Goal: Contribute content: Contribute content

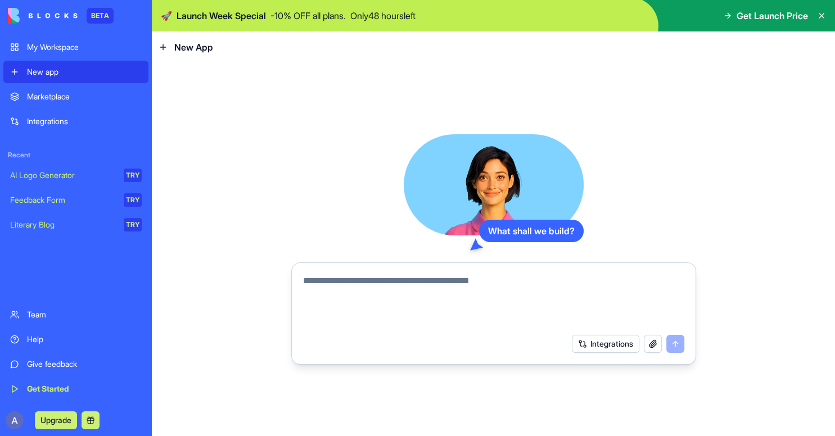
click at [66, 120] on div "Integrations" at bounding box center [84, 121] width 115 height 11
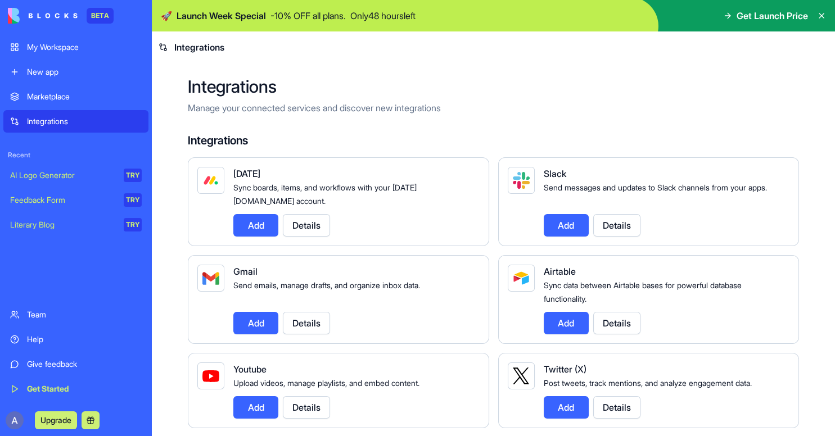
click at [101, 69] on div "New app" at bounding box center [84, 71] width 115 height 11
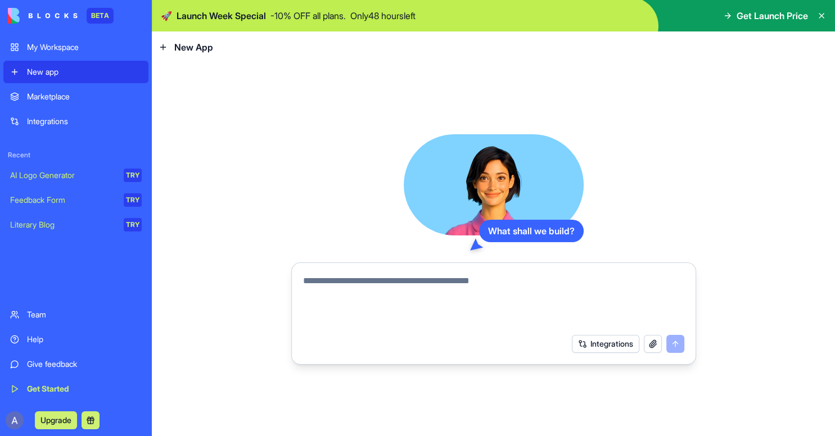
click at [60, 315] on div "Team" at bounding box center [84, 314] width 115 height 11
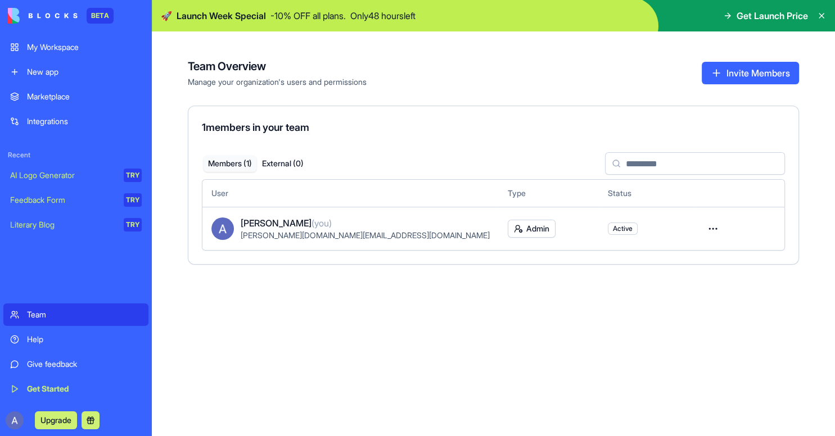
click at [90, 58] on link "My Workspace" at bounding box center [75, 47] width 145 height 22
click at [93, 75] on div "New app" at bounding box center [84, 71] width 115 height 11
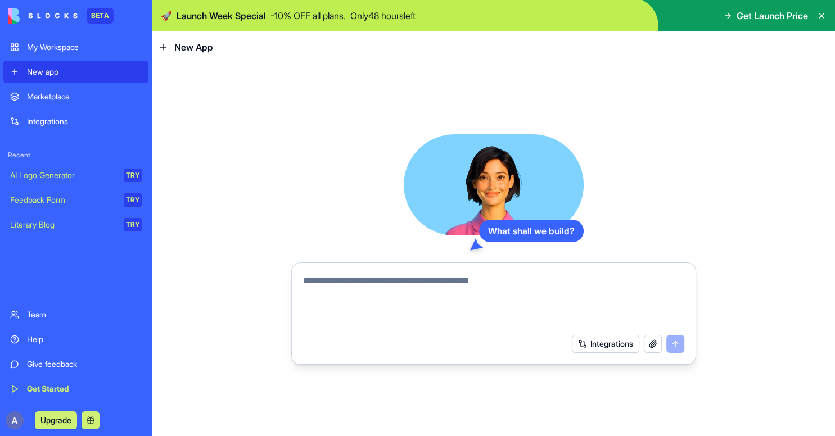
click at [357, 282] on textarea at bounding box center [493, 301] width 381 height 54
click at [618, 344] on button "Integrations" at bounding box center [605, 344] width 67 height 18
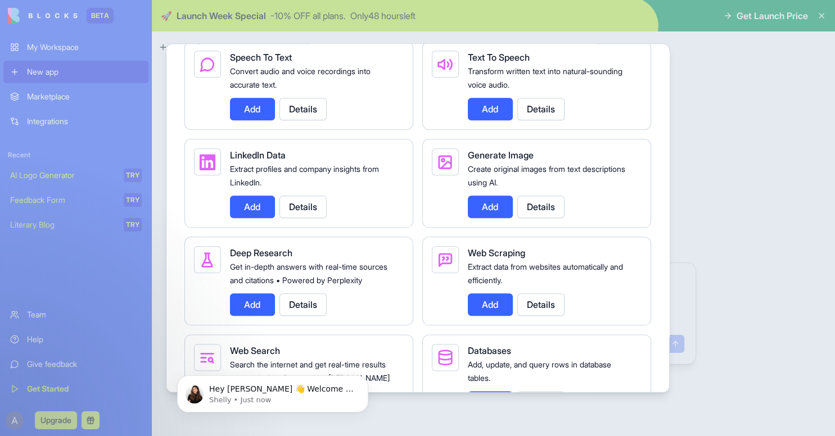
scroll to position [1331, 0]
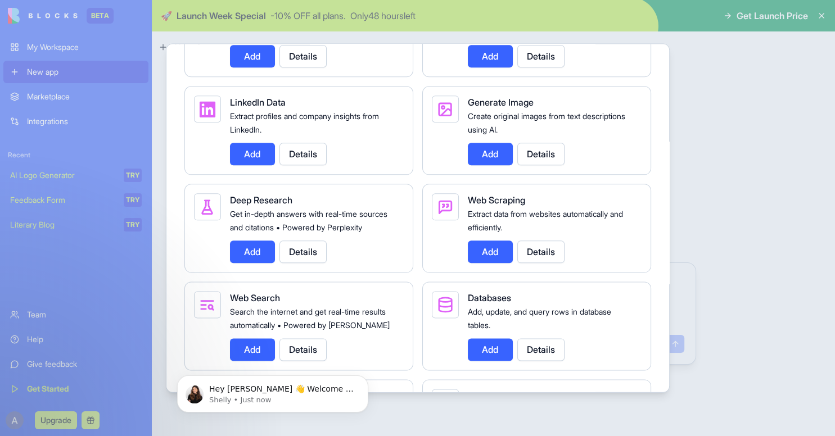
click at [258, 264] on button "Add" at bounding box center [252, 252] width 45 height 22
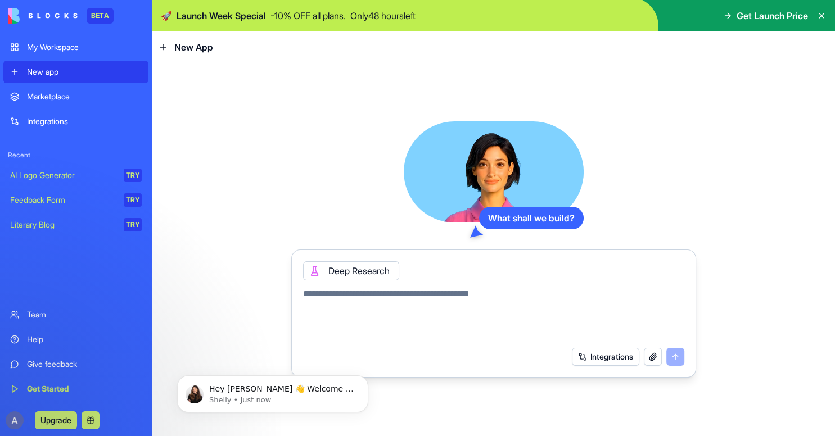
click at [614, 356] on button "Integrations" at bounding box center [605, 357] width 67 height 18
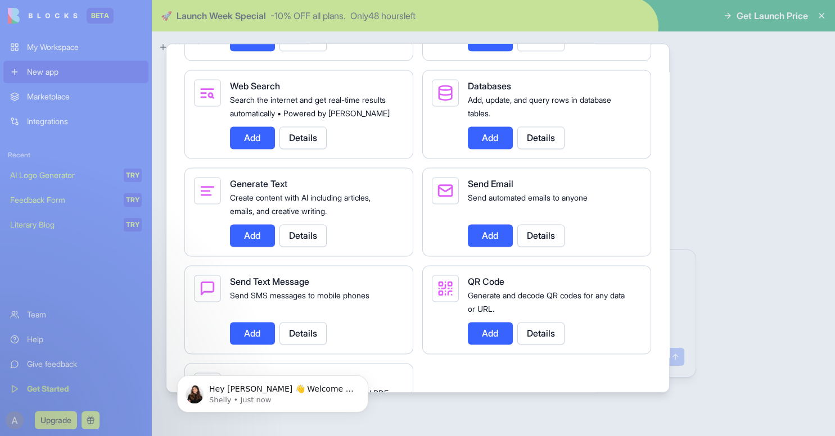
scroll to position [1543, 0]
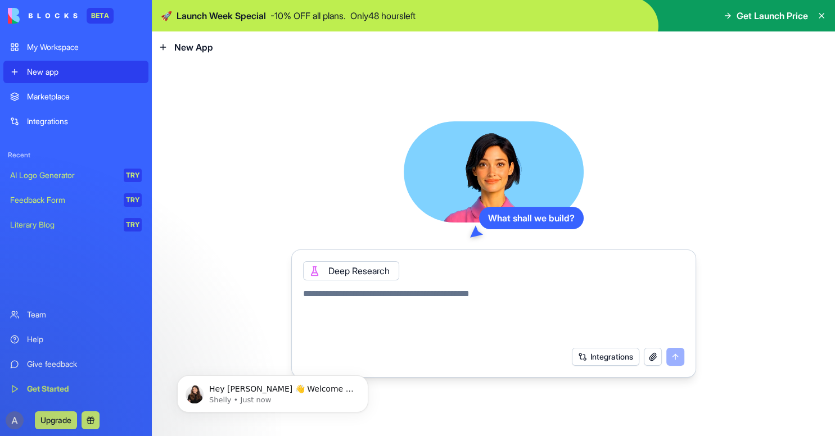
click at [118, 258] on div "Marketplace Integrations Recent AI Logo Generator TRY Feedback Form TRY Literar…" at bounding box center [75, 193] width 145 height 216
click at [208, 399] on div "Hey [PERSON_NAME] 👋 Welcome to Blocks 🙌 I'm here if you have any questions! [PE…" at bounding box center [273, 394] width 174 height 22
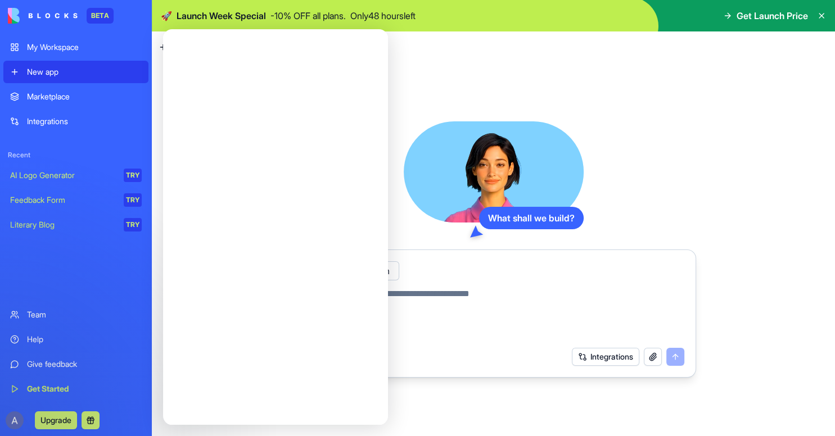
scroll to position [0, 0]
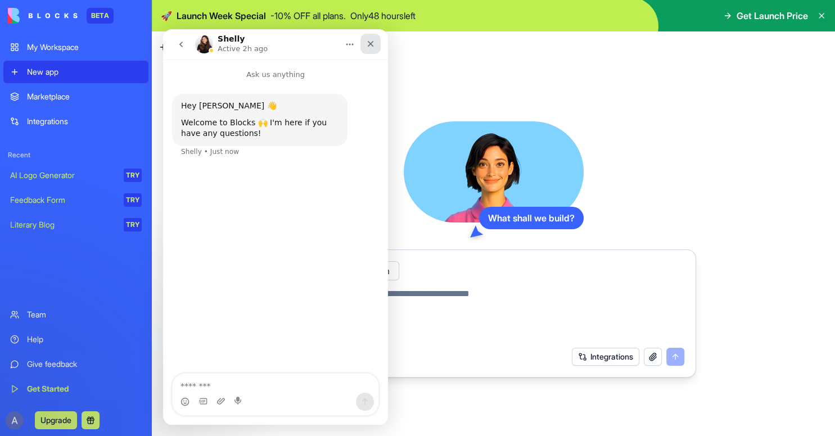
click at [368, 48] on div "Close" at bounding box center [371, 44] width 20 height 20
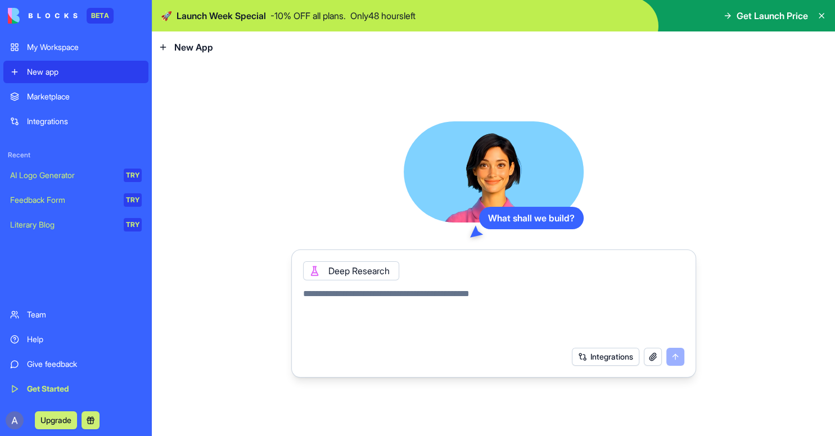
click at [394, 304] on textarea at bounding box center [493, 314] width 381 height 54
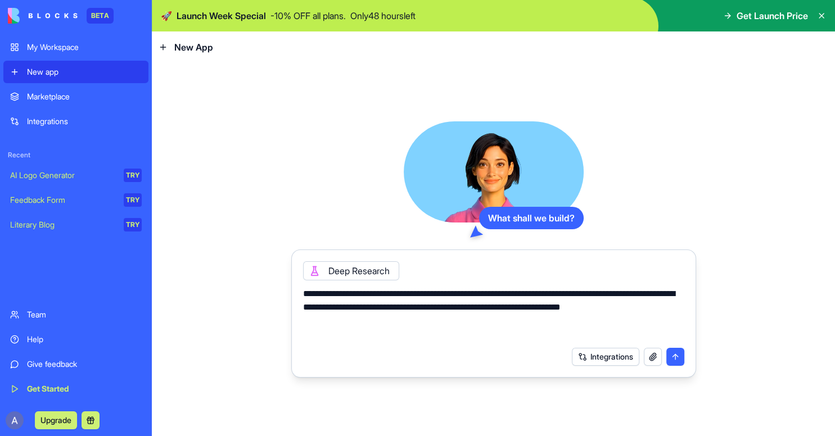
click at [657, 296] on textarea "**********" at bounding box center [493, 314] width 381 height 54
type textarea "**********"
click at [492, 295] on textarea "**********" at bounding box center [493, 314] width 381 height 54
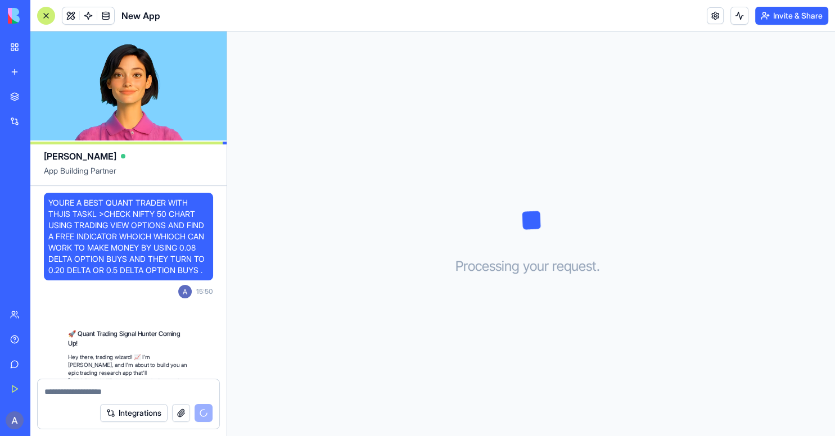
scroll to position [119, 0]
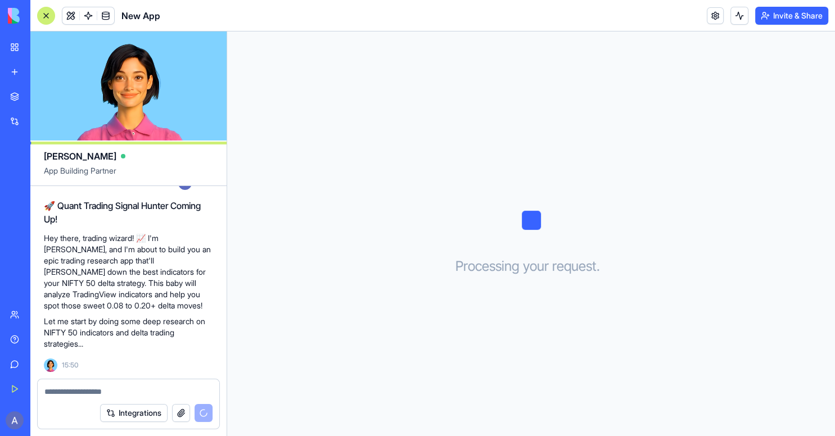
click at [719, 14] on link at bounding box center [715, 15] width 17 height 17
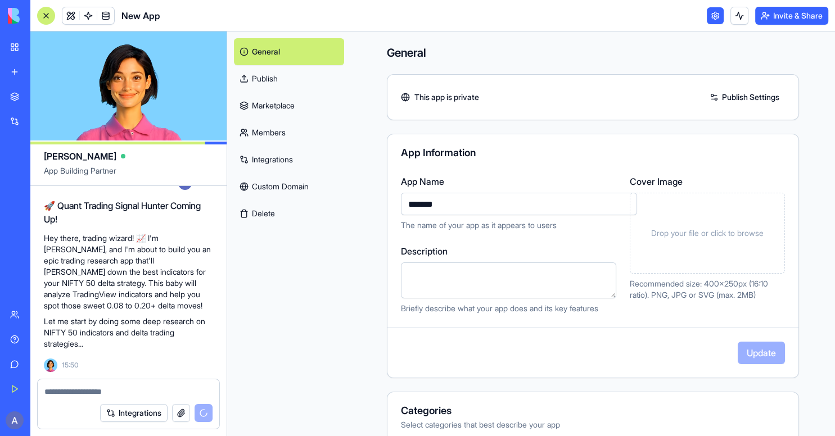
click at [717, 20] on link at bounding box center [715, 15] width 17 height 17
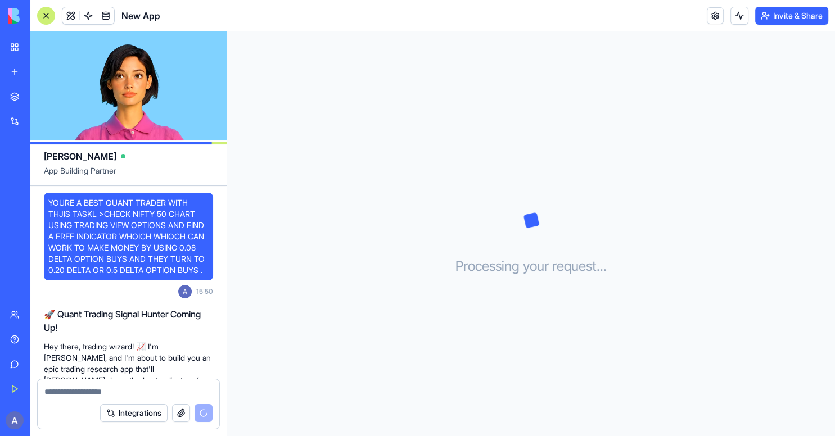
drag, startPoint x: 48, startPoint y: 204, endPoint x: 118, endPoint y: 277, distance: 101.0
copy body
click at [274, 226] on div "Processing your request . . ." at bounding box center [531, 233] width 608 height 405
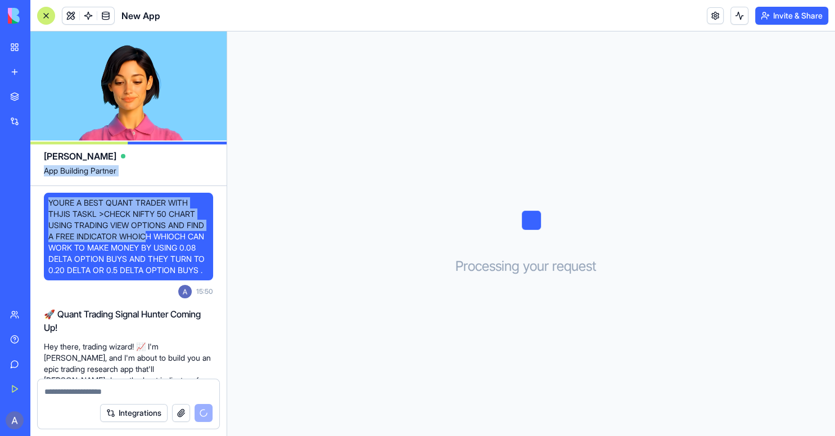
drag, startPoint x: 169, startPoint y: 240, endPoint x: 39, endPoint y: 187, distance: 141.0
click at [39, 187] on div "YOURE A BEST QUANT TRADER WITH THJIS TASKL >CHECK NIFTY 50 CHART USING TRADING …" at bounding box center [128, 415] width 196 height 459
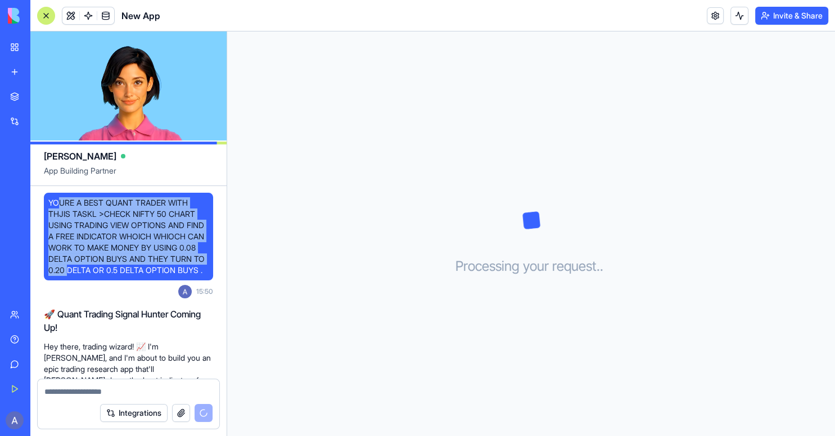
drag, startPoint x: 127, startPoint y: 269, endPoint x: 57, endPoint y: 198, distance: 99.4
click at [57, 198] on span "YOURE A BEST QUANT TRADER WITH THJIS TASKL >CHECK NIFTY 50 CHART USING TRADING …" at bounding box center [128, 236] width 160 height 79
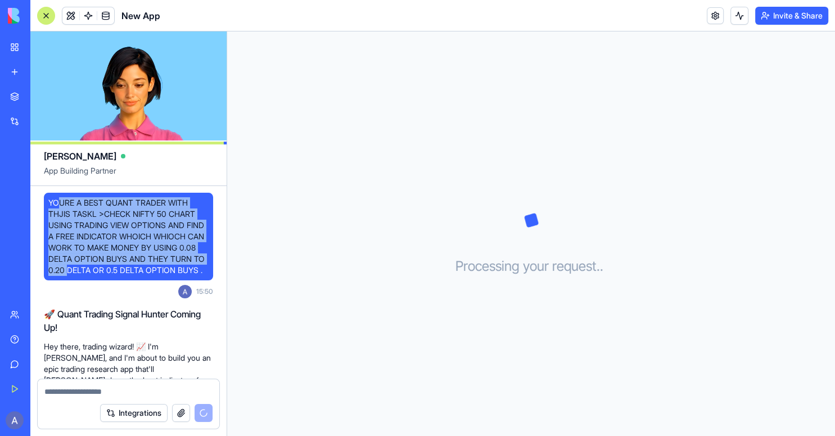
drag, startPoint x: 49, startPoint y: 200, endPoint x: 120, endPoint y: 303, distance: 125.4
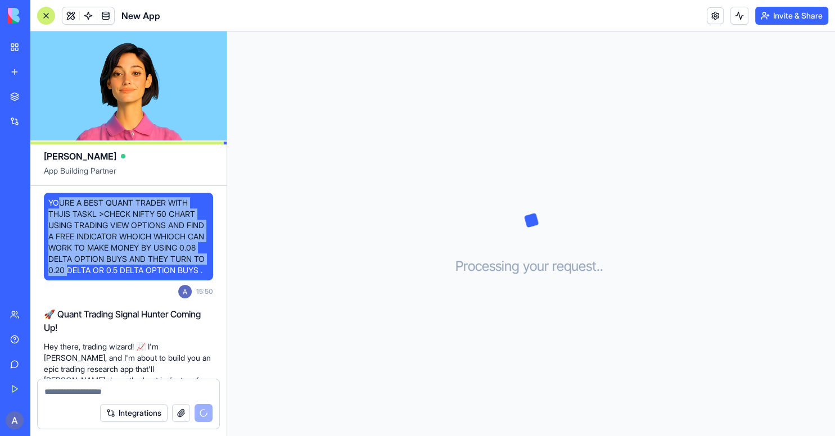
click at [120, 303] on div "YOURE A BEST QUANT TRADER WITH THJIS TASKL >CHECK NIFTY 50 CHART USING TRADING …" at bounding box center [128, 248] width 169 height 110
copy span "YOURE A BEST QUANT TRADER WITH THJIS TASKL >CHECK NIFTY 50 CHART USING TRADING …"
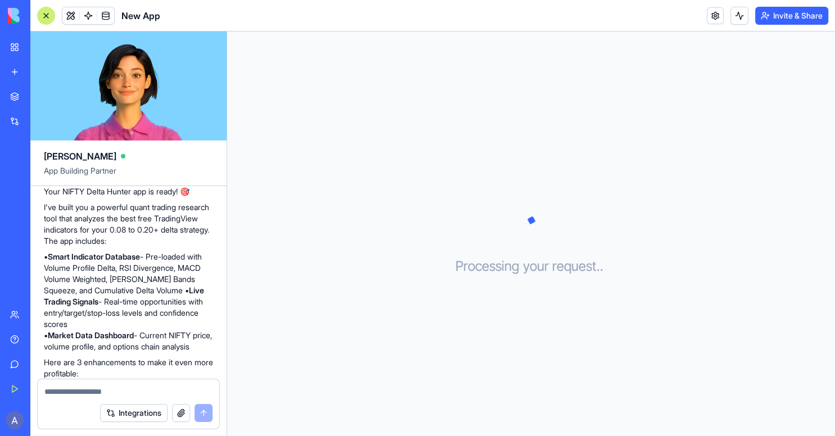
scroll to position [834, 0]
click at [735, 10] on button at bounding box center [740, 16] width 18 height 18
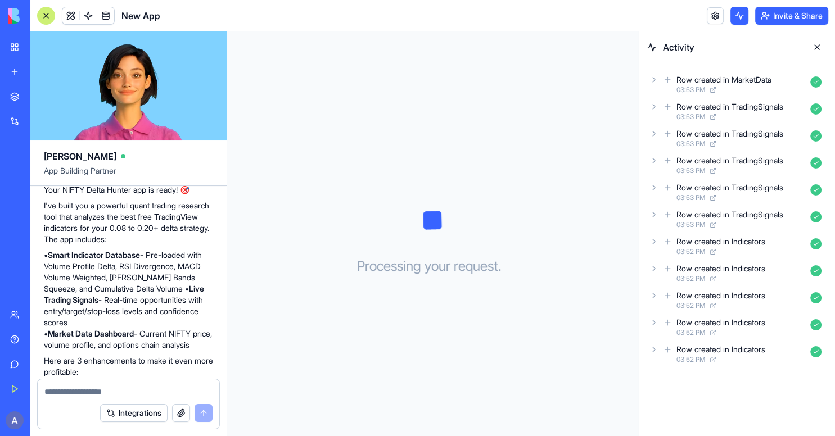
click at [658, 351] on icon at bounding box center [654, 349] width 9 height 9
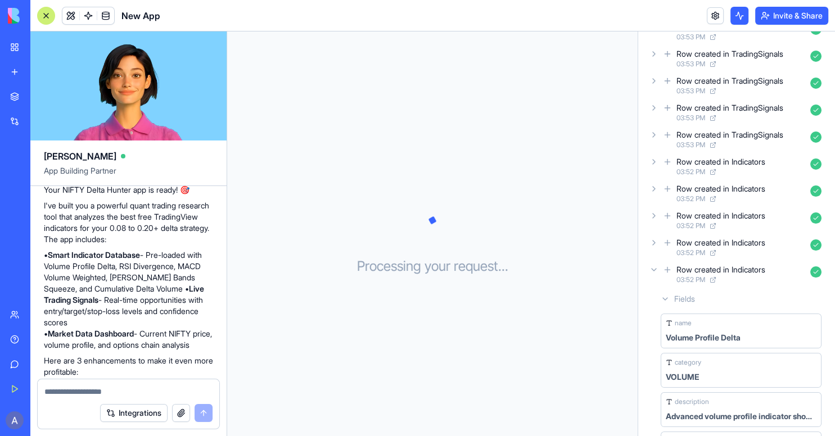
scroll to position [0, 0]
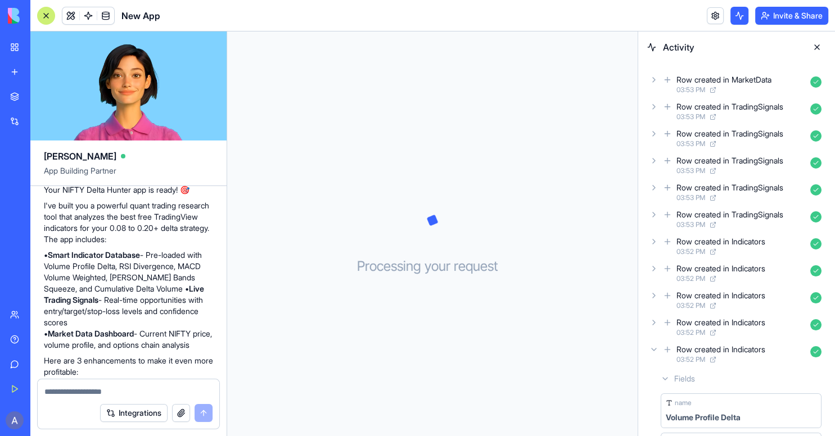
click at [652, 84] on icon at bounding box center [654, 79] width 9 height 9
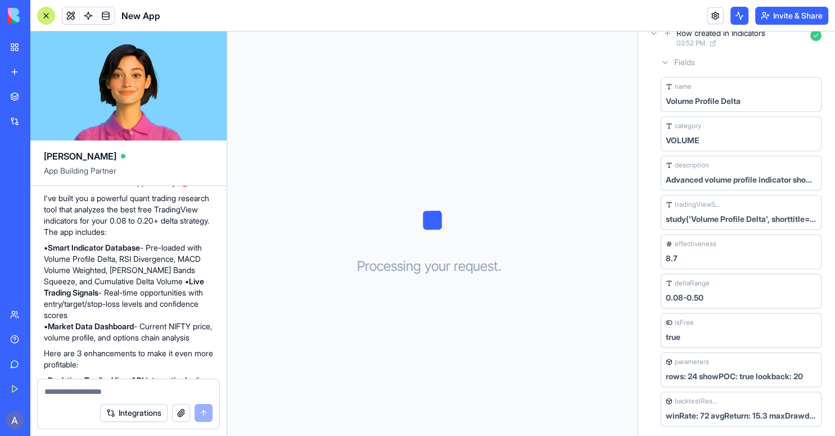
scroll to position [841, 0]
